Goal: Navigation & Orientation: Understand site structure

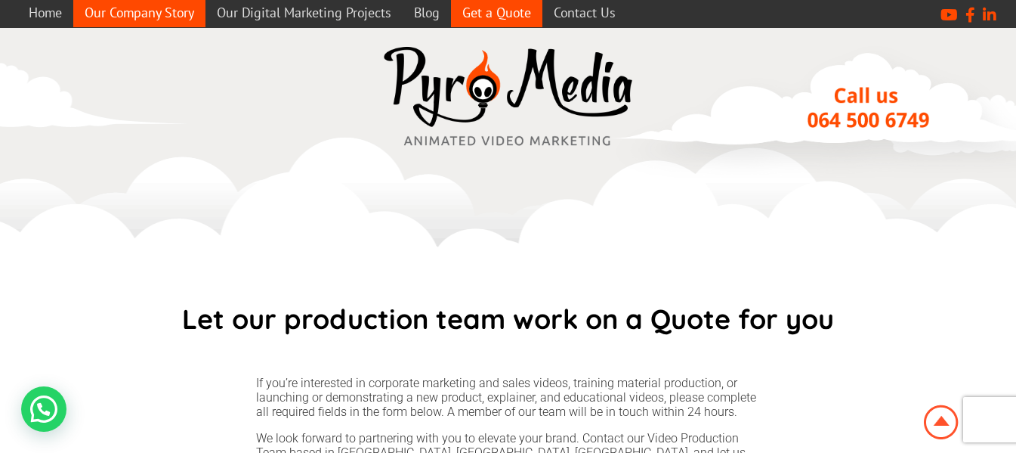
click at [113, 9] on link "Our Company Story" at bounding box center [139, 12] width 132 height 29
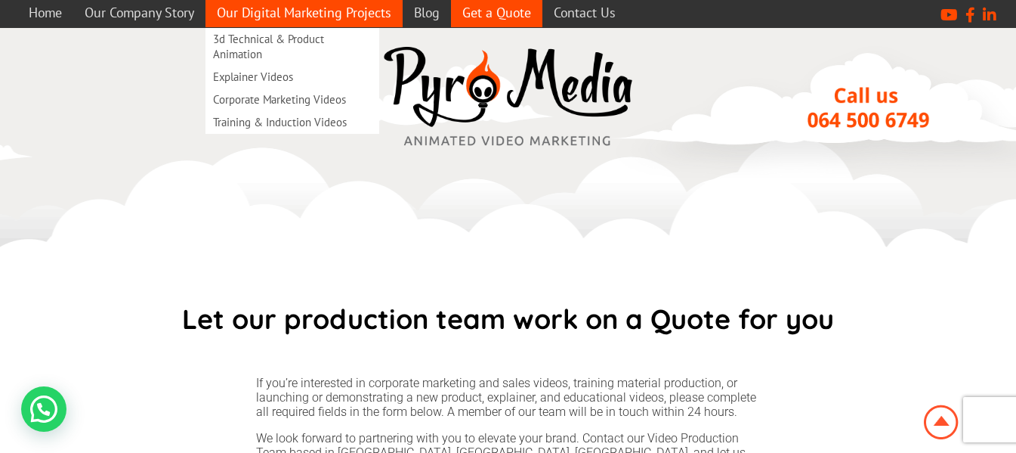
click at [341, 7] on link "Our Digital Marketing Projects" at bounding box center [303, 12] width 197 height 29
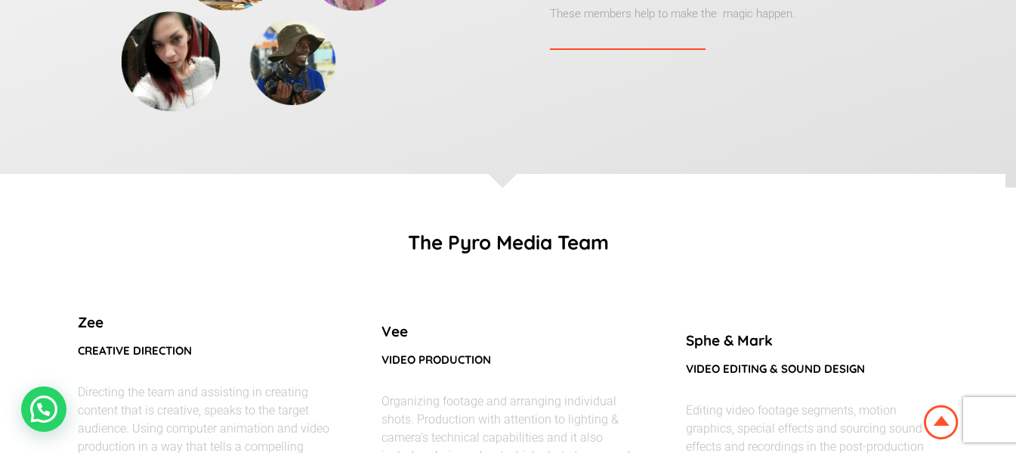
scroll to position [907, 0]
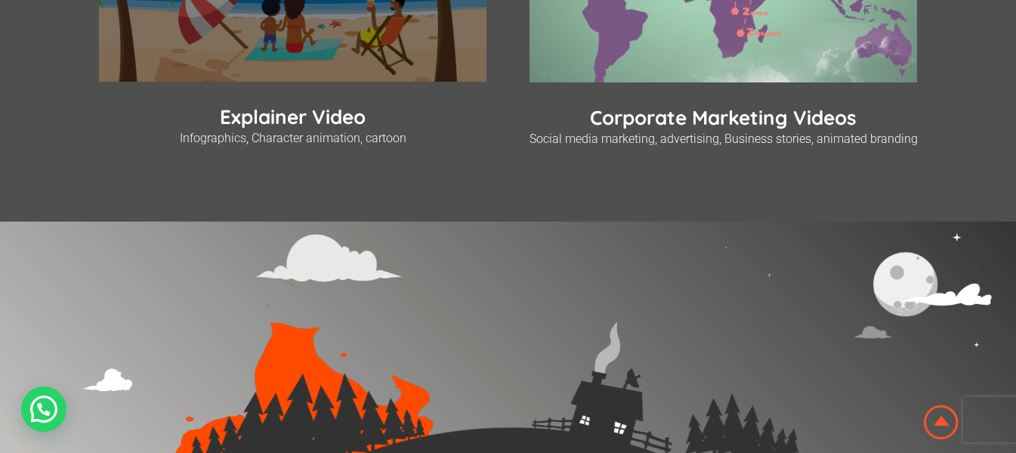
scroll to position [1190, 0]
